Goal: Obtain resource: Download file/media

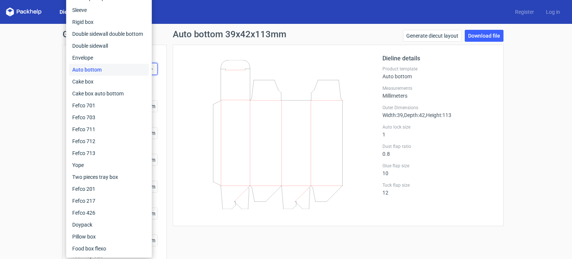
click at [101, 72] on div "Auto bottom" at bounding box center [109, 70] width 80 height 12
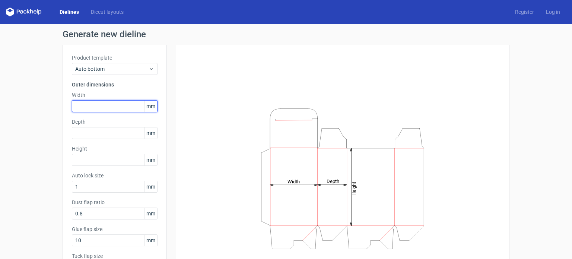
click at [103, 104] on input "text" at bounding box center [115, 106] width 86 height 12
type input "36"
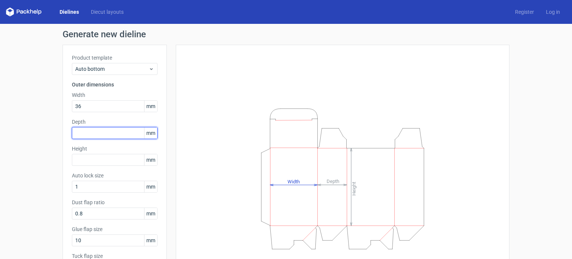
click at [92, 135] on input "text" at bounding box center [115, 133] width 86 height 12
type input "40"
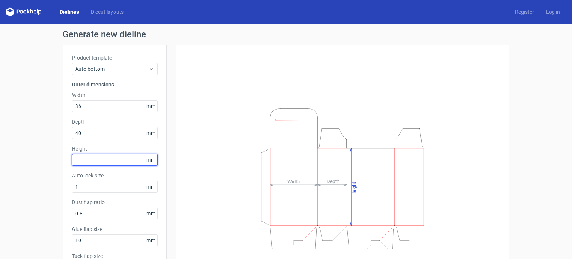
click at [93, 161] on input "text" at bounding box center [115, 160] width 86 height 12
type input "113"
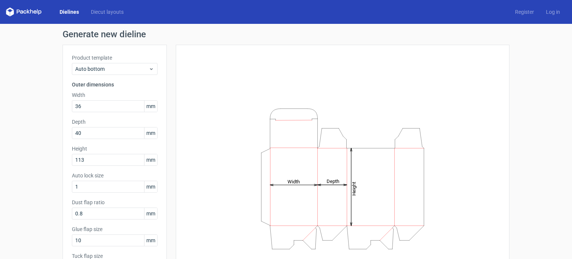
click at [199, 221] on div "Height Depth Width" at bounding box center [342, 178] width 315 height 249
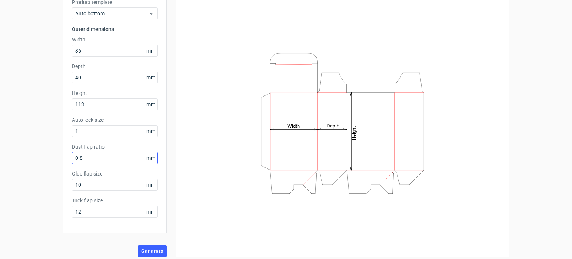
scroll to position [59, 0]
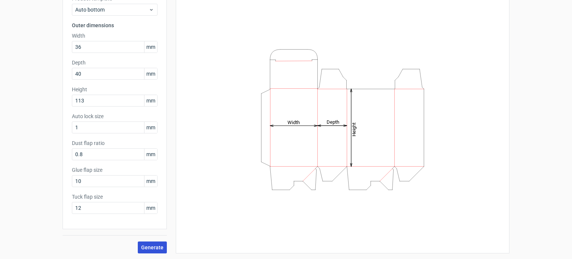
click at [146, 245] on span "Generate" at bounding box center [152, 247] width 22 height 5
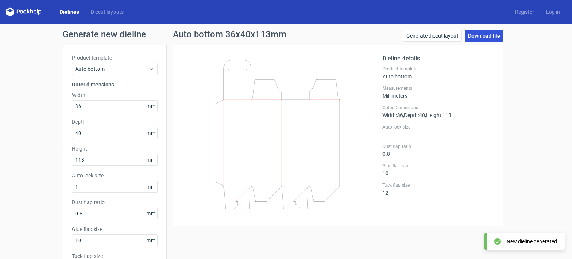
click at [484, 34] on link "Download file" at bounding box center [484, 36] width 39 height 12
